Goal: Transaction & Acquisition: Download file/media

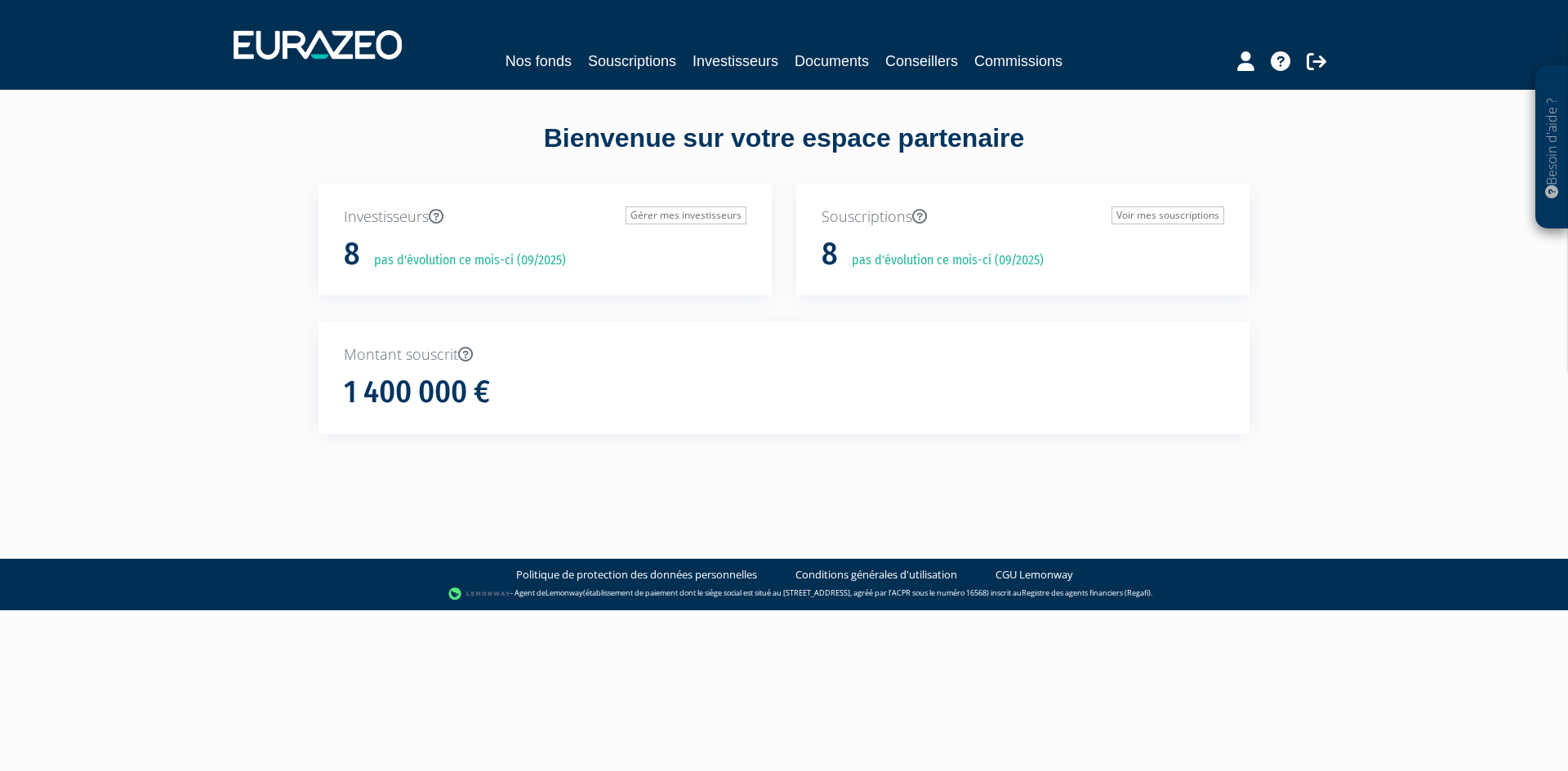
click at [852, 79] on nav "Nos fonds Souscriptions Investisseurs Documents Conseillers Commissions" at bounding box center [784, 45] width 1568 height 90
click at [852, 71] on link "Documents" at bounding box center [831, 61] width 75 height 23
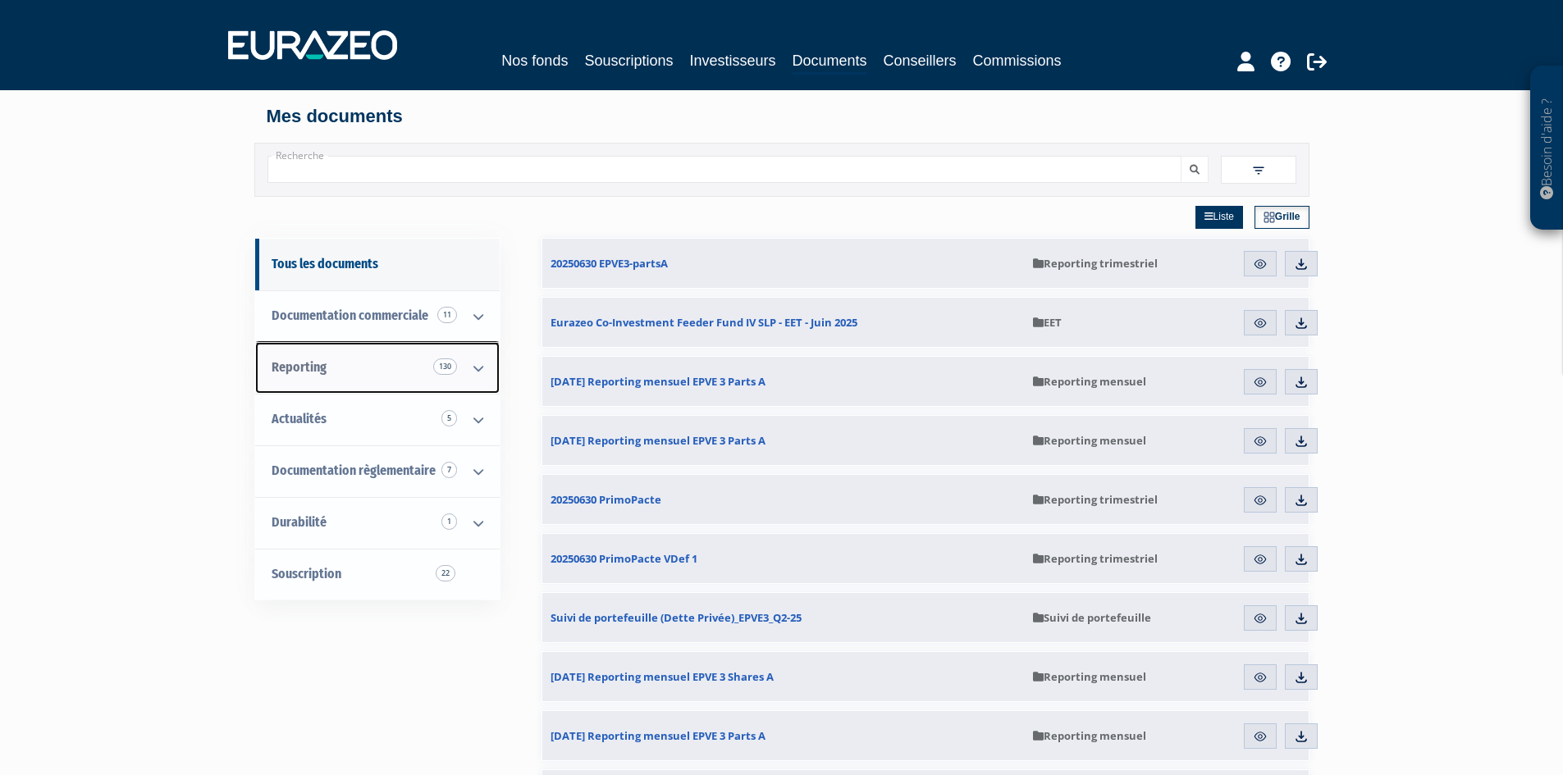
click at [300, 382] on link "Reporting 130" at bounding box center [377, 368] width 245 height 52
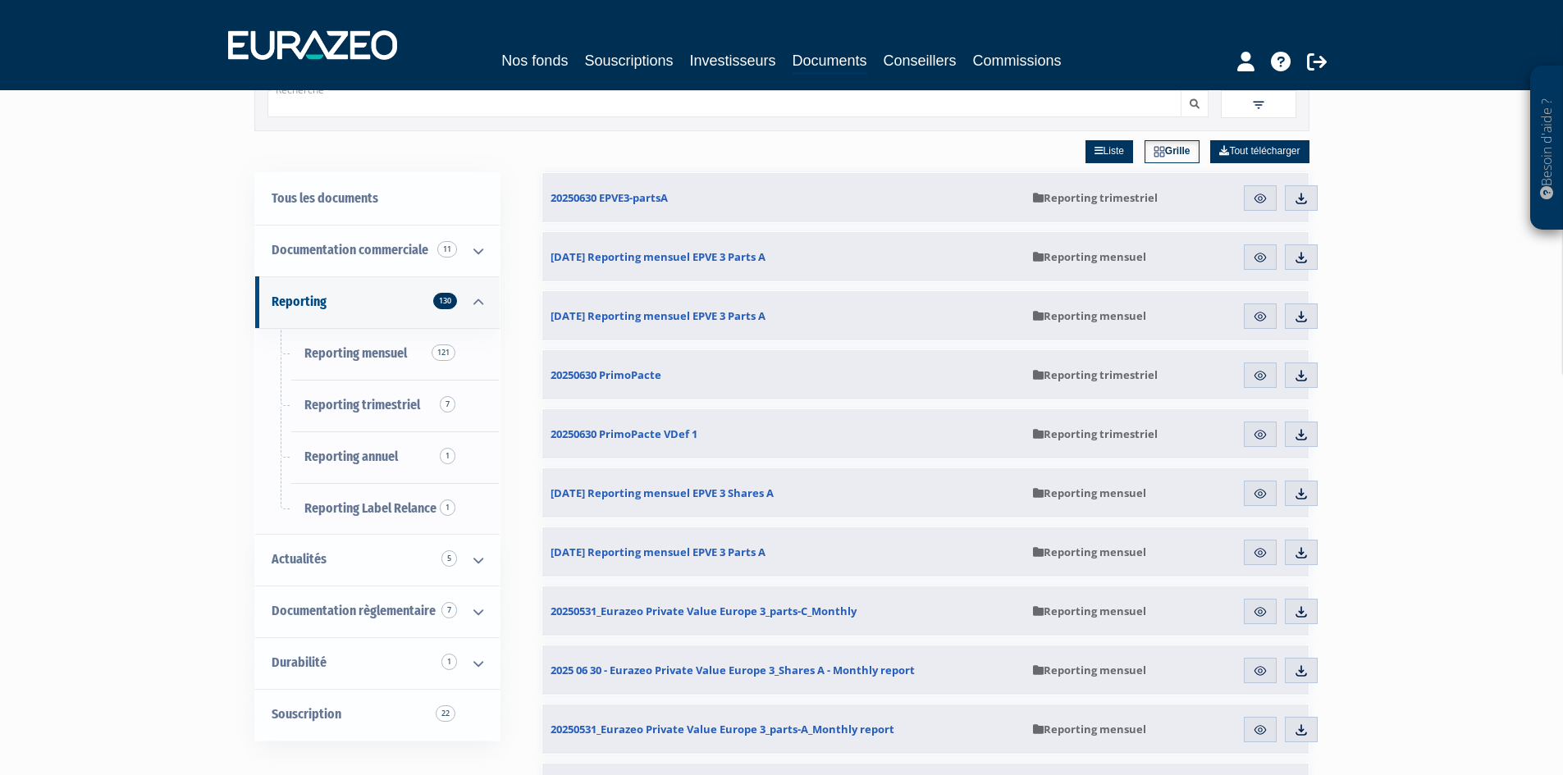
scroll to position [66, 0]
click at [319, 414] on link "Reporting trimestriel 7" at bounding box center [377, 405] width 245 height 52
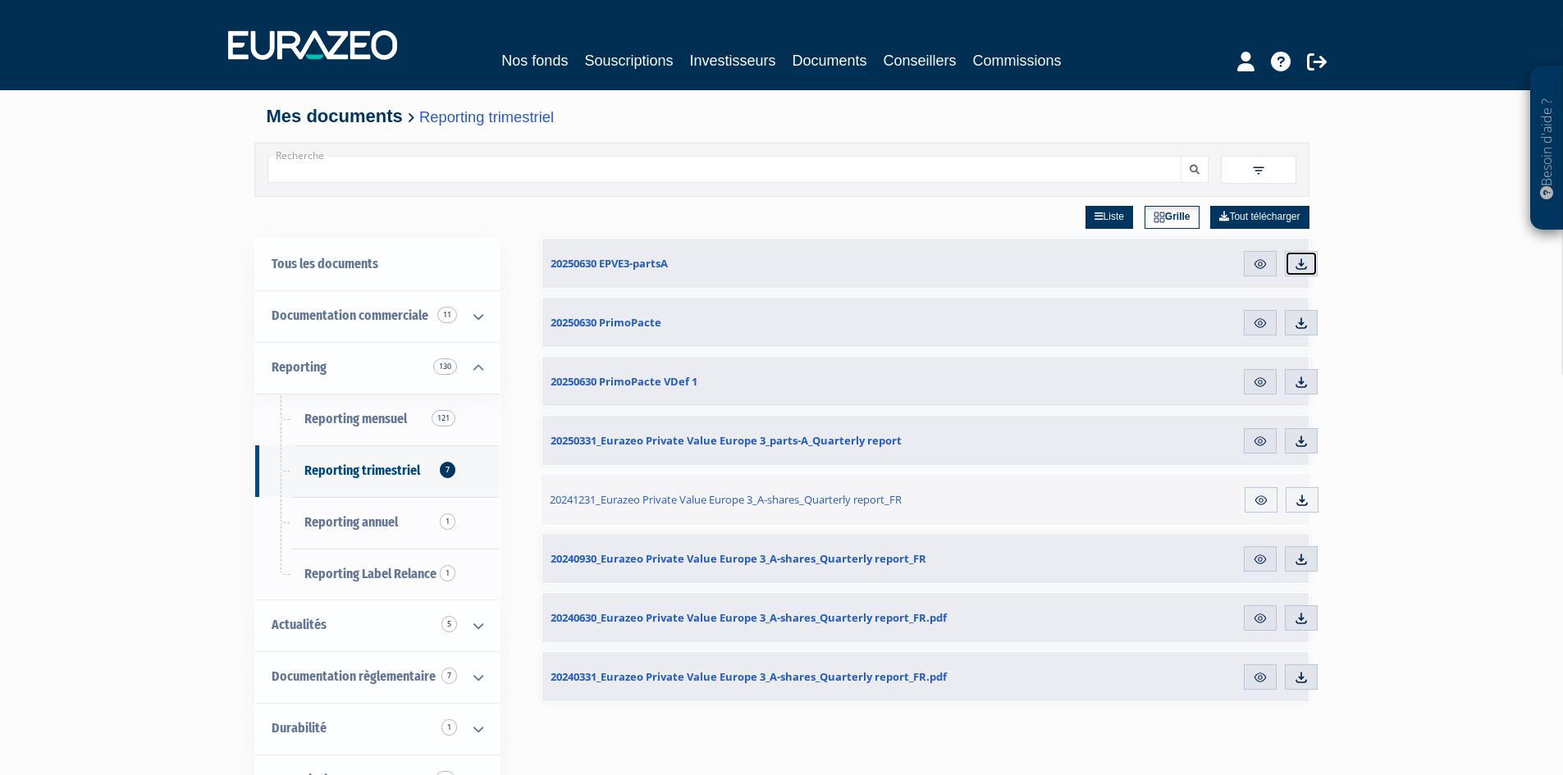
click at [1296, 261] on img at bounding box center [1301, 264] width 15 height 15
